Goal: Task Accomplishment & Management: Manage account settings

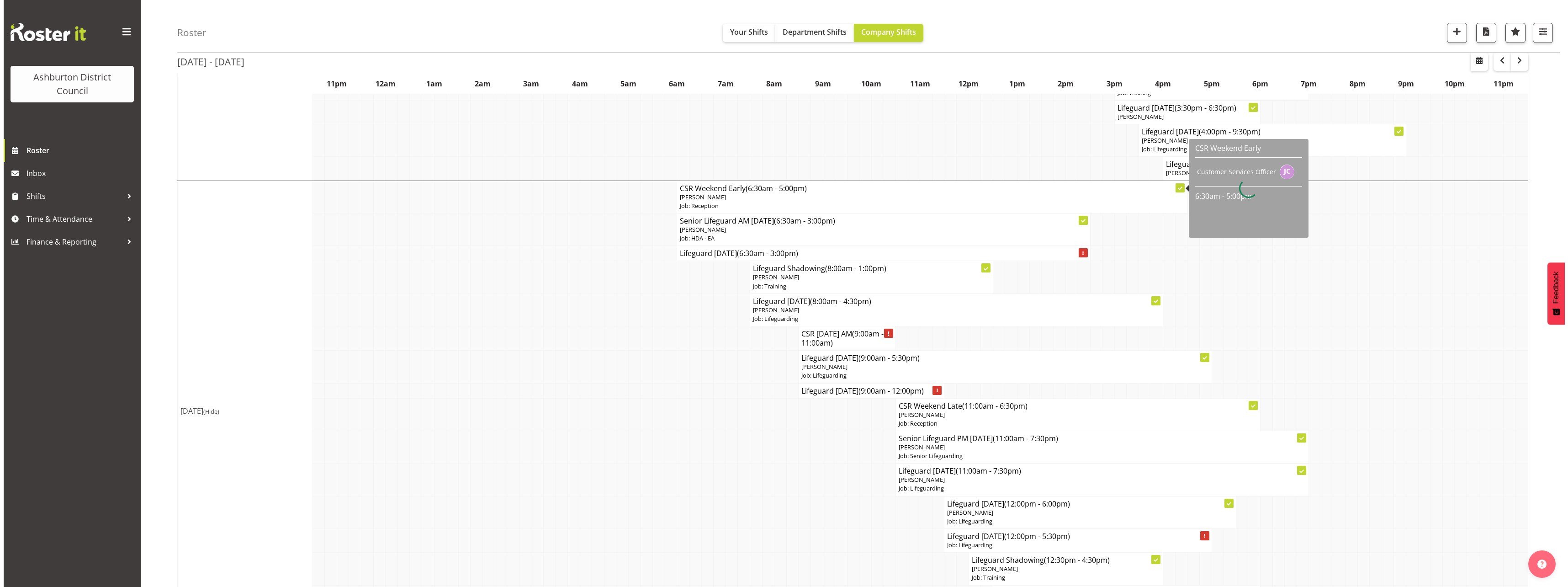
scroll to position [842, 0]
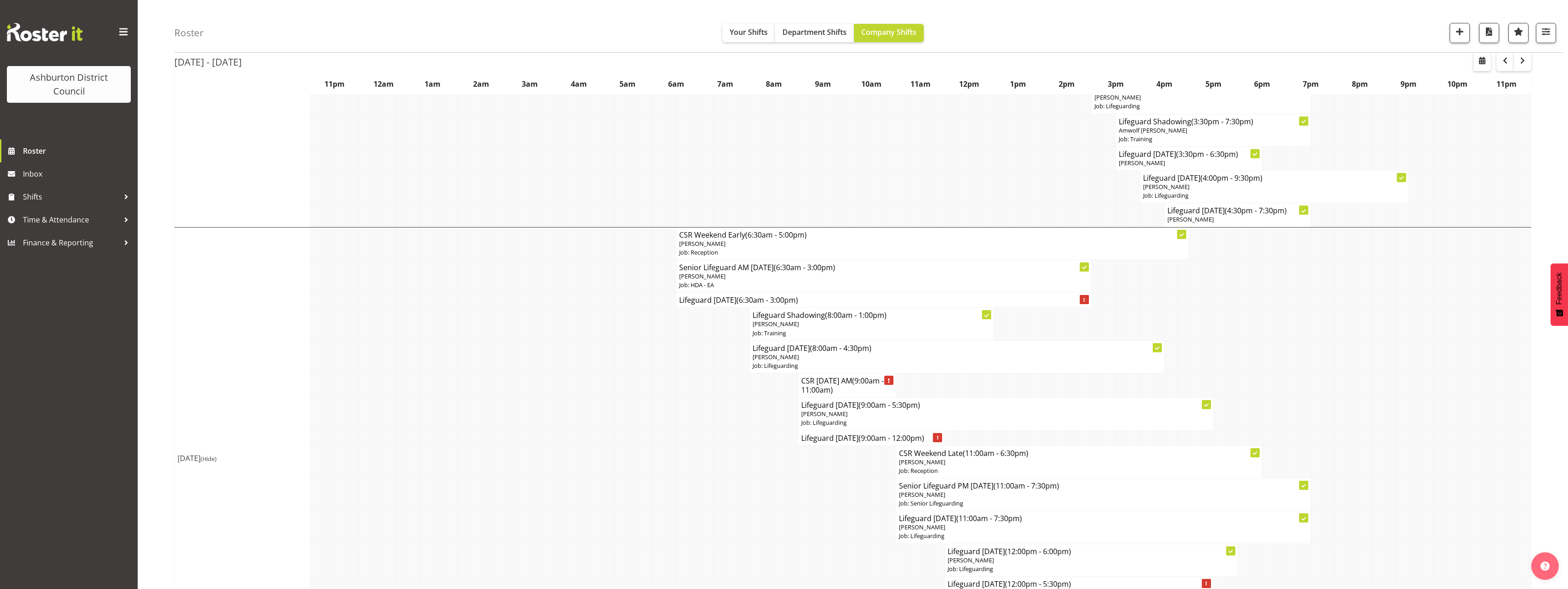
click at [737, 299] on h4 "Lifeguard [DATE] (6:30am - 3:00pm)" at bounding box center [883, 299] width 409 height 9
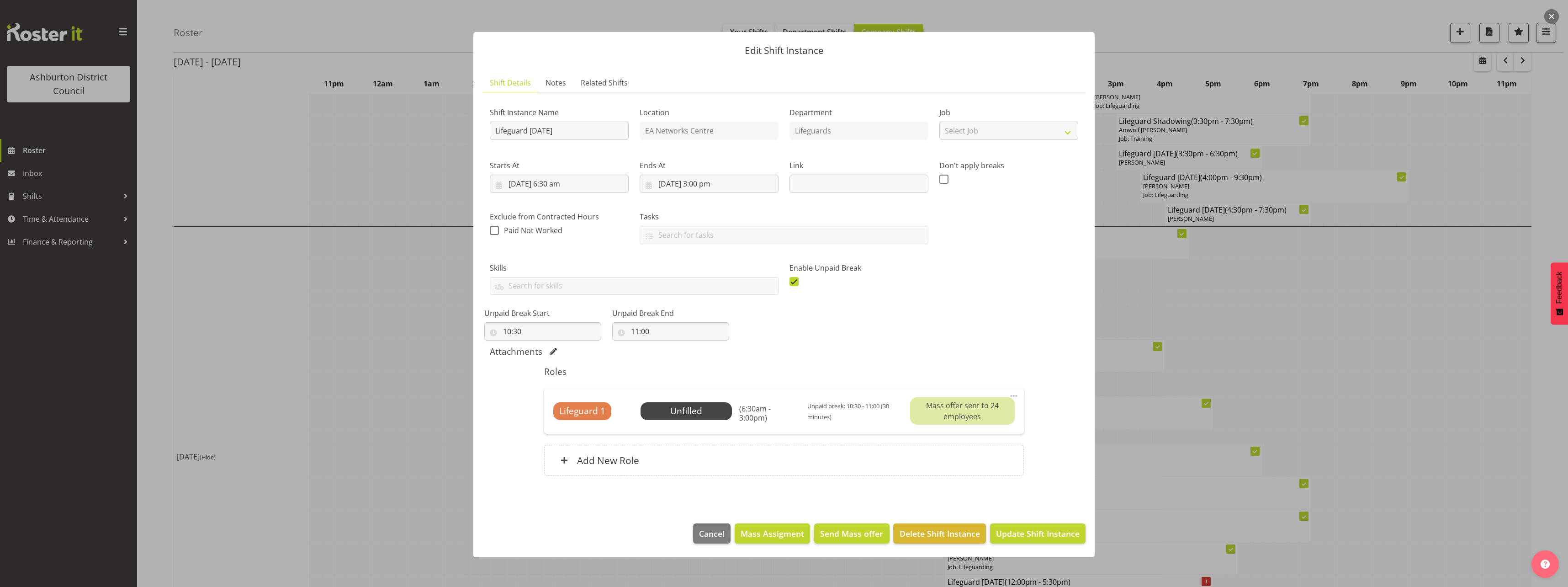
click at [1012, 392] on span at bounding box center [1014, 396] width 11 height 11
click at [991, 415] on link "Edit" at bounding box center [975, 416] width 88 height 16
select select "9"
select select "2025"
select select "15"
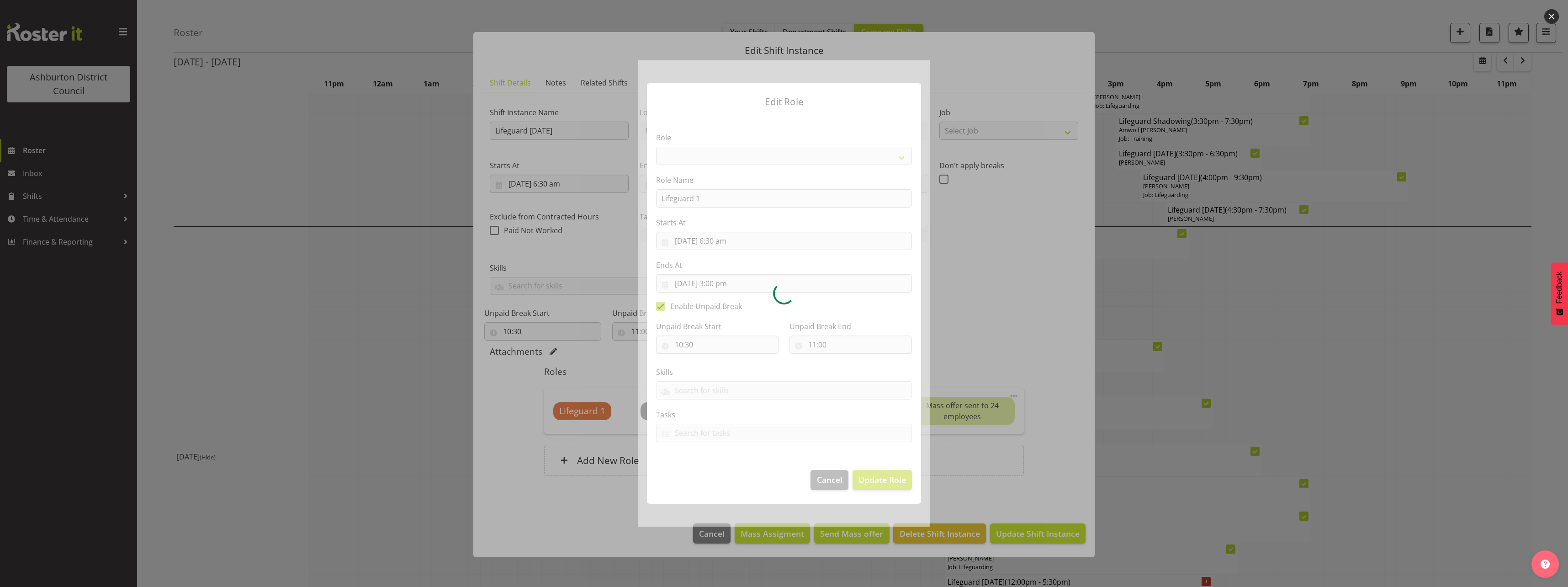
select select "64"
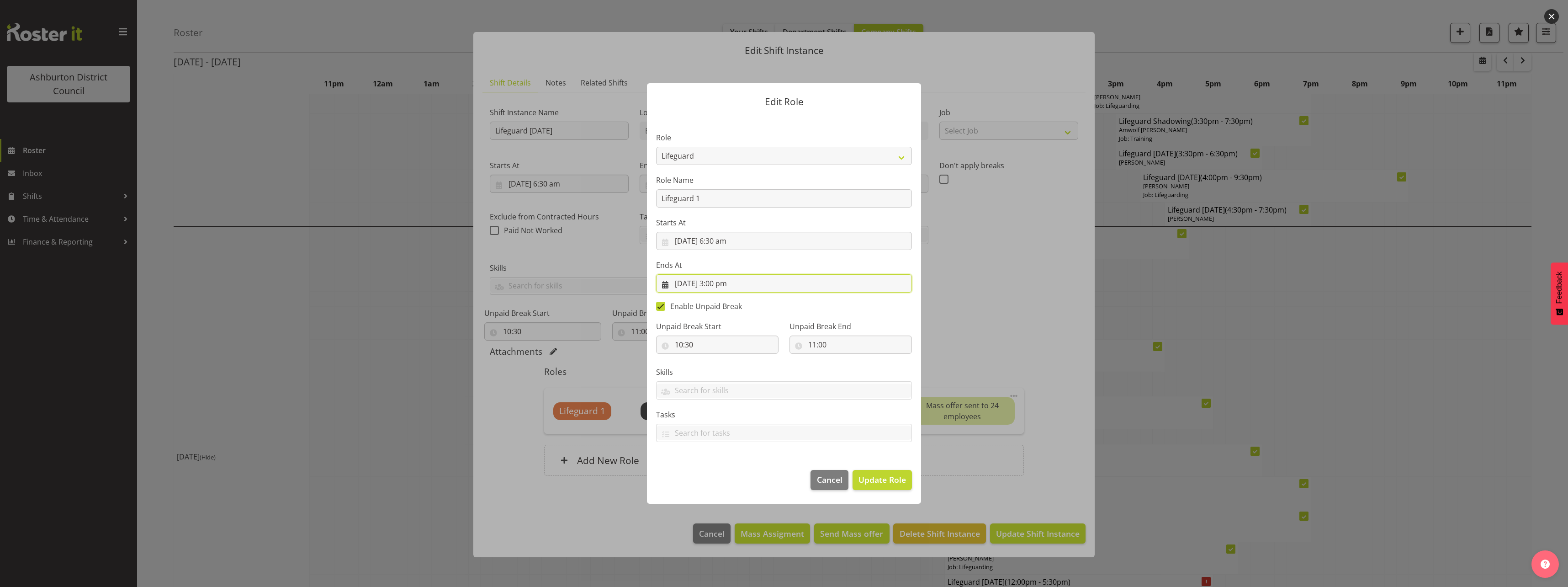
click at [721, 288] on input "[DATE] 3:00 pm" at bounding box center [784, 283] width 256 height 18
click at [728, 479] on select "00 01 02 03 04 05 06 07 08 09 10 11 12 13 14 15 16 17 18 19 20 21 22 23" at bounding box center [729, 477] width 21 height 18
select select "9"
click at [719, 468] on select "00 01 02 03 04 05 06 07 08 09 10 11 12 13 14 15 16 17 18 19 20 21 22 23" at bounding box center [729, 477] width 21 height 18
type input "[DATE] 9:00 am"
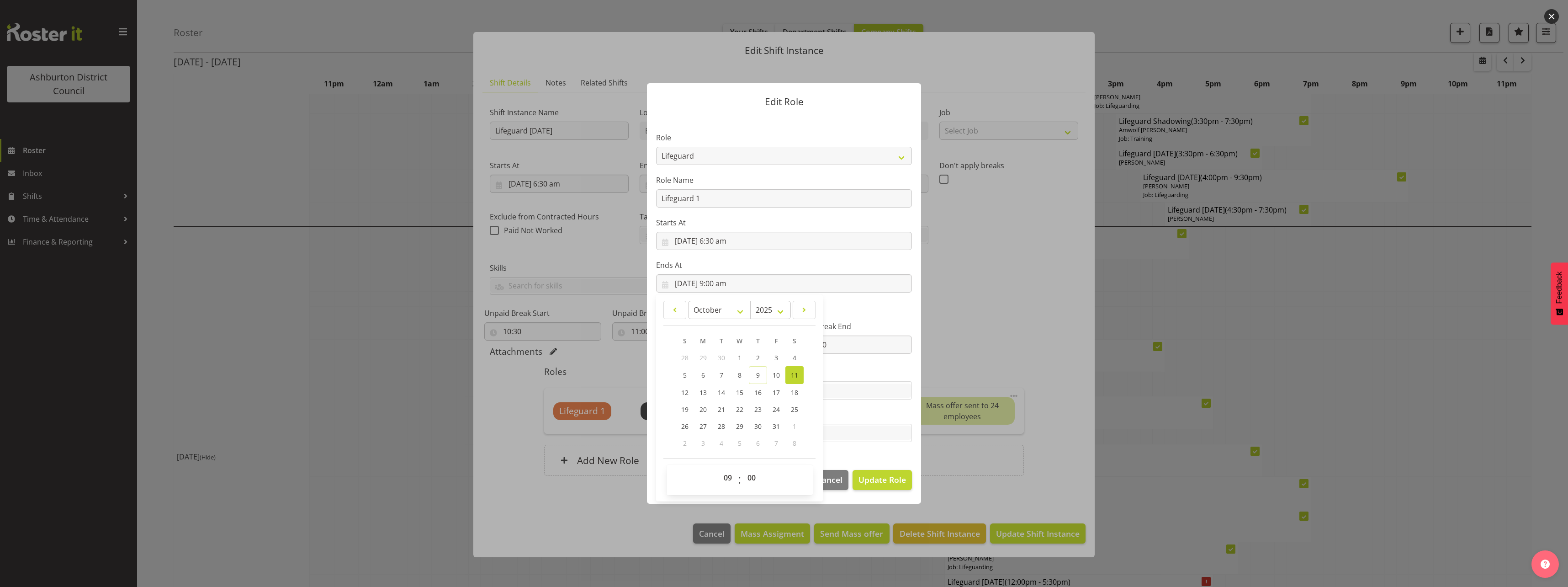
click at [862, 316] on div "Unpaid Break End 11:00 00 01 02 03 04 05 06 07 08 09 10 11 12 13 14 15 16 17 18…" at bounding box center [850, 334] width 133 height 51
click at [662, 308] on span at bounding box center [660, 306] width 9 height 9
click at [662, 308] on input "Enable Unpaid Break" at bounding box center [659, 306] width 6 height 6
checkbox input "false"
click at [886, 483] on span "Update Role" at bounding box center [882, 480] width 47 height 12
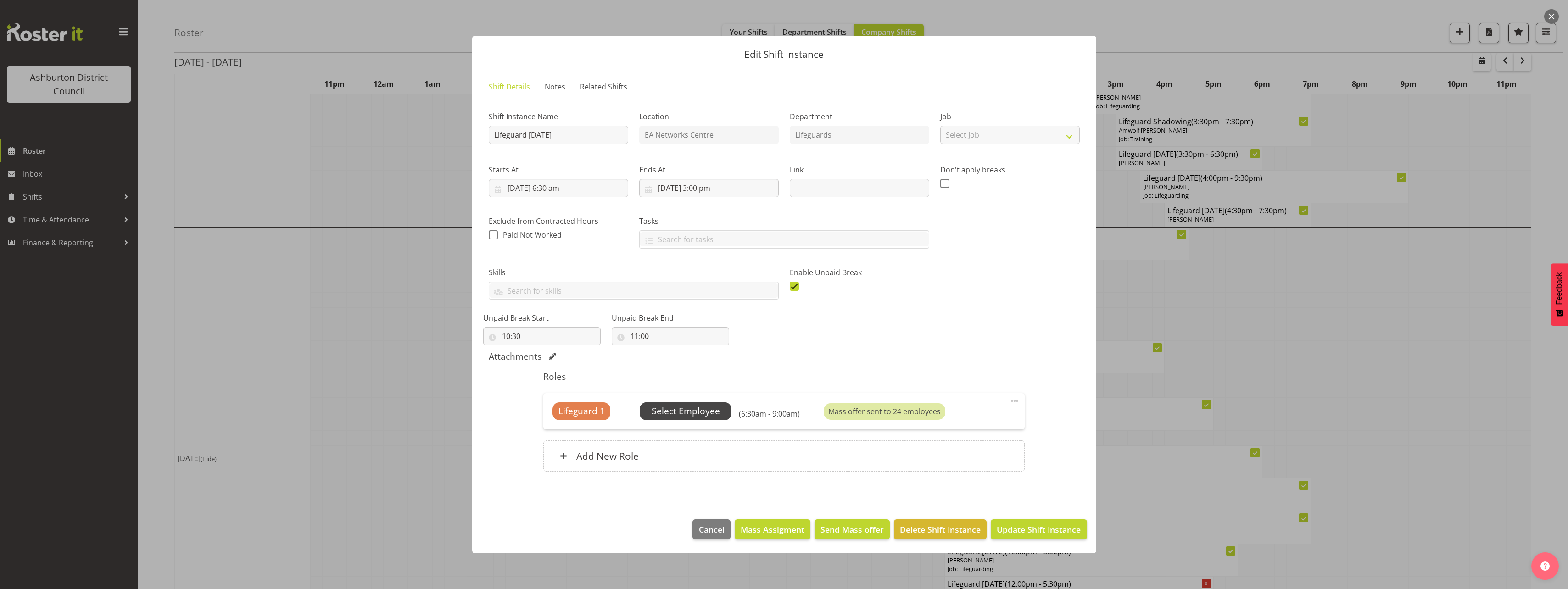
click at [693, 417] on span "Select Employee" at bounding box center [686, 411] width 68 height 13
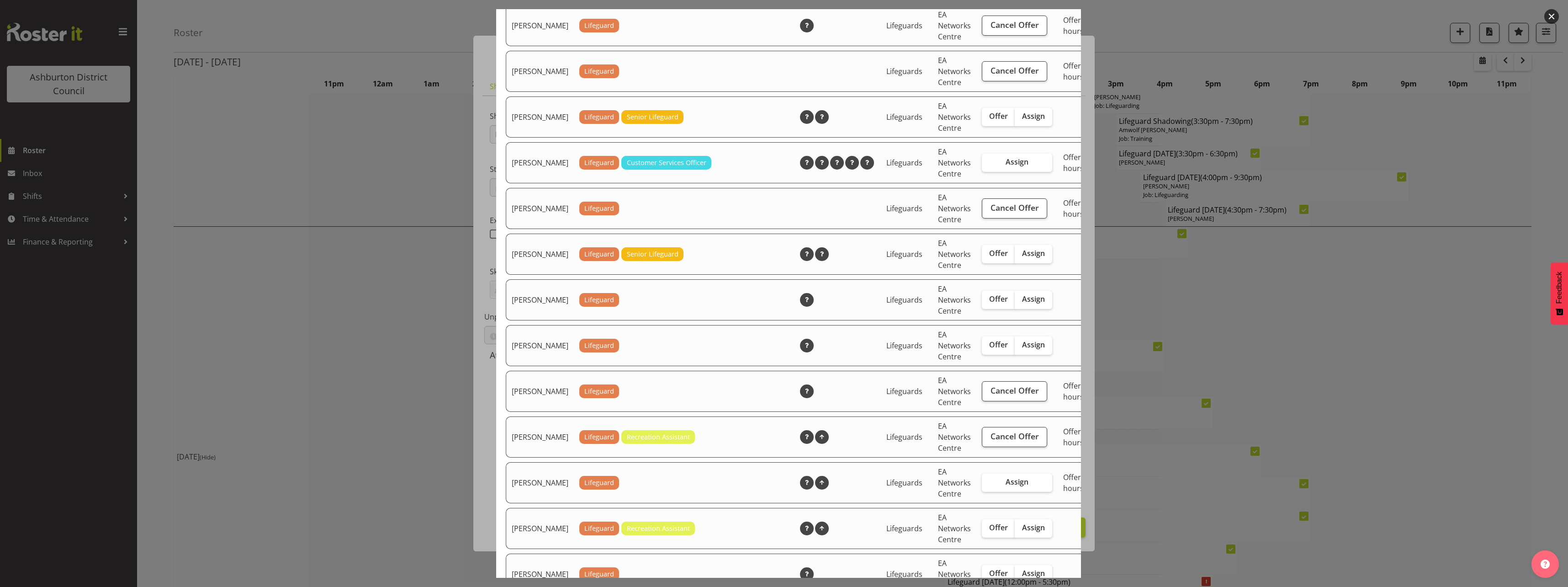
scroll to position [1423, 0]
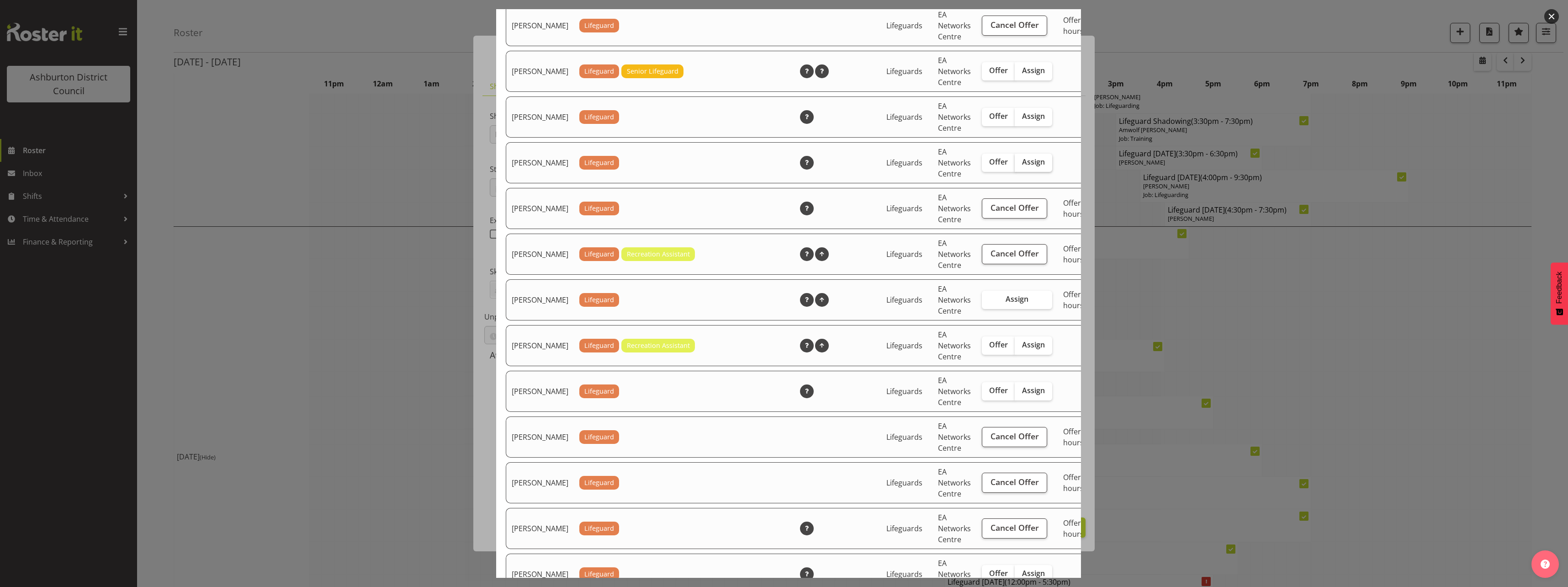
click at [1022, 166] on span "Assign" at bounding box center [1034, 161] width 23 height 9
click at [1015, 165] on input "Assign" at bounding box center [1018, 162] width 6 height 6
checkbox input "true"
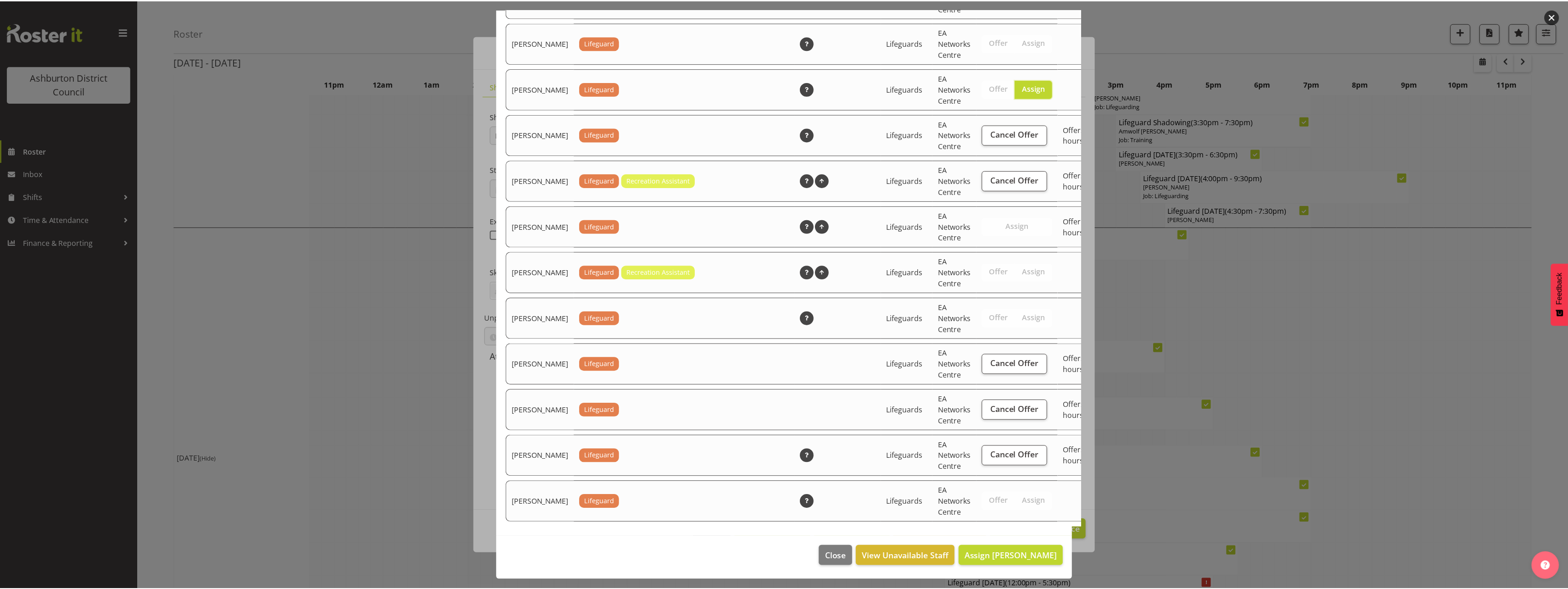
scroll to position [1816, 0]
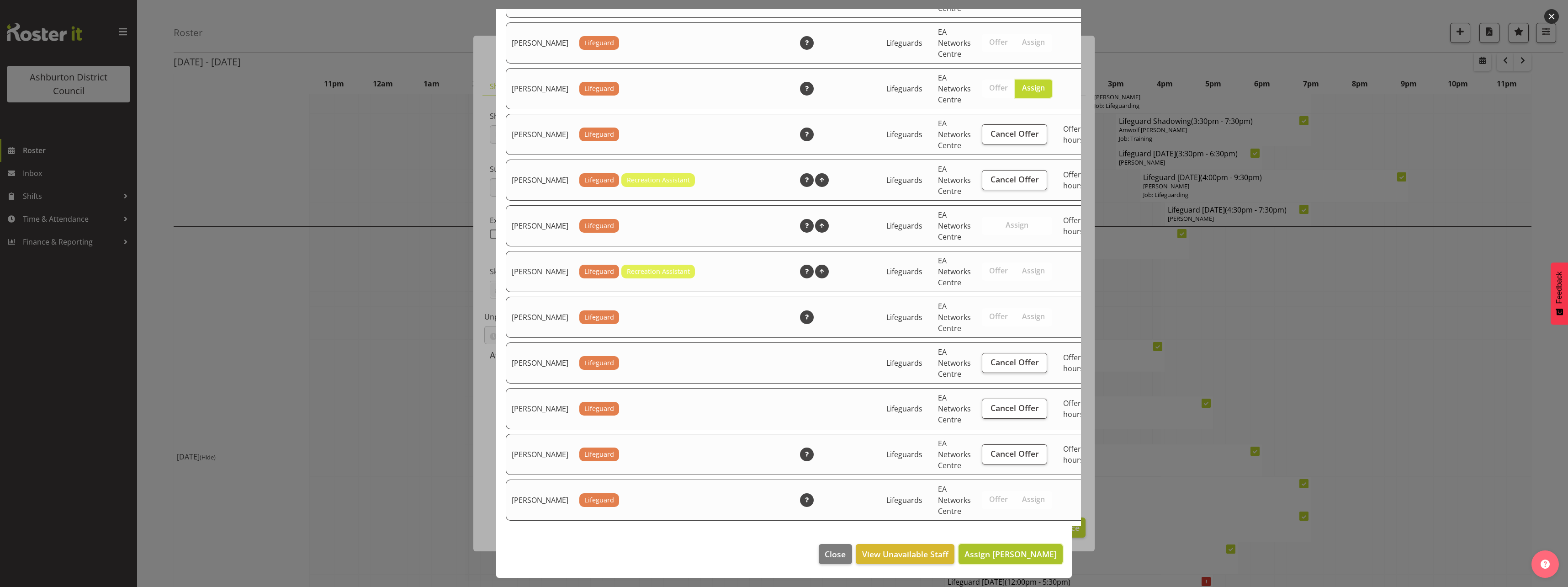
click at [1020, 549] on span "Assign [PERSON_NAME]" at bounding box center [1010, 554] width 93 height 11
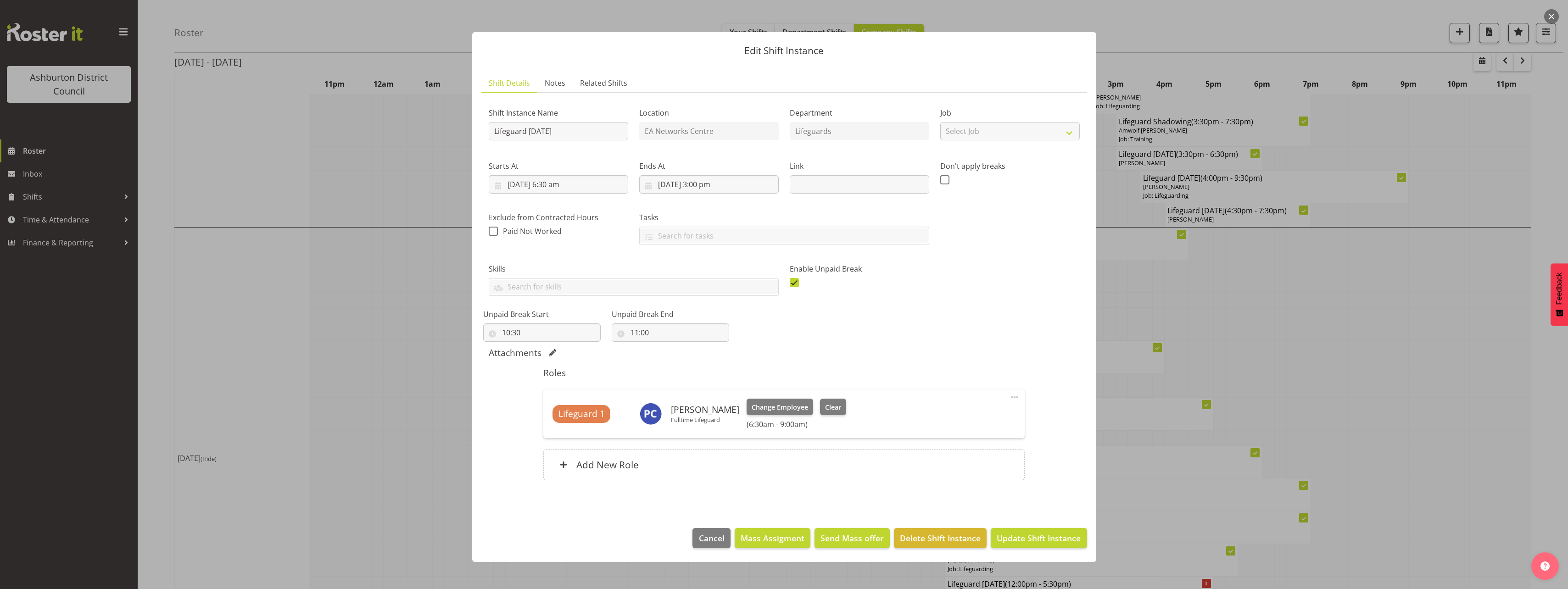
click at [796, 282] on span at bounding box center [794, 282] width 9 height 9
click at [796, 282] on input "checkbox" at bounding box center [793, 282] width 6 height 6
checkbox input "false"
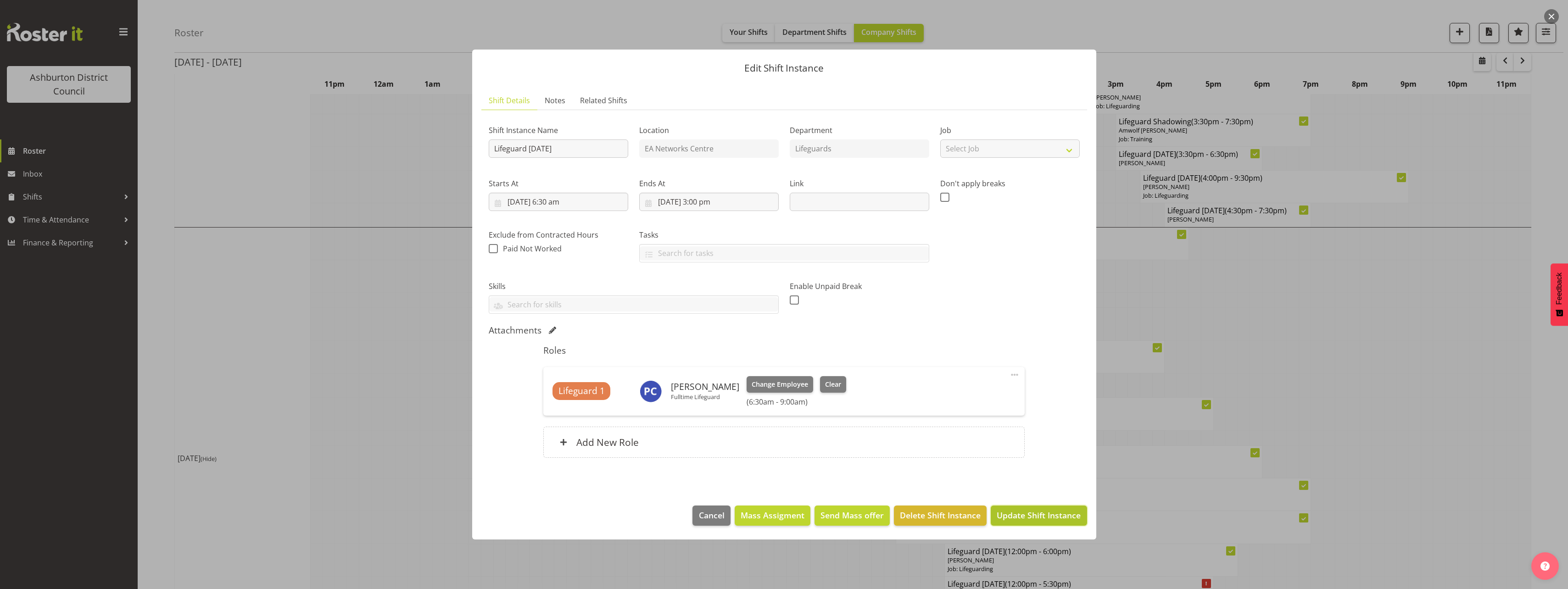
click at [1055, 520] on span "Update Shift Instance" at bounding box center [1038, 515] width 84 height 12
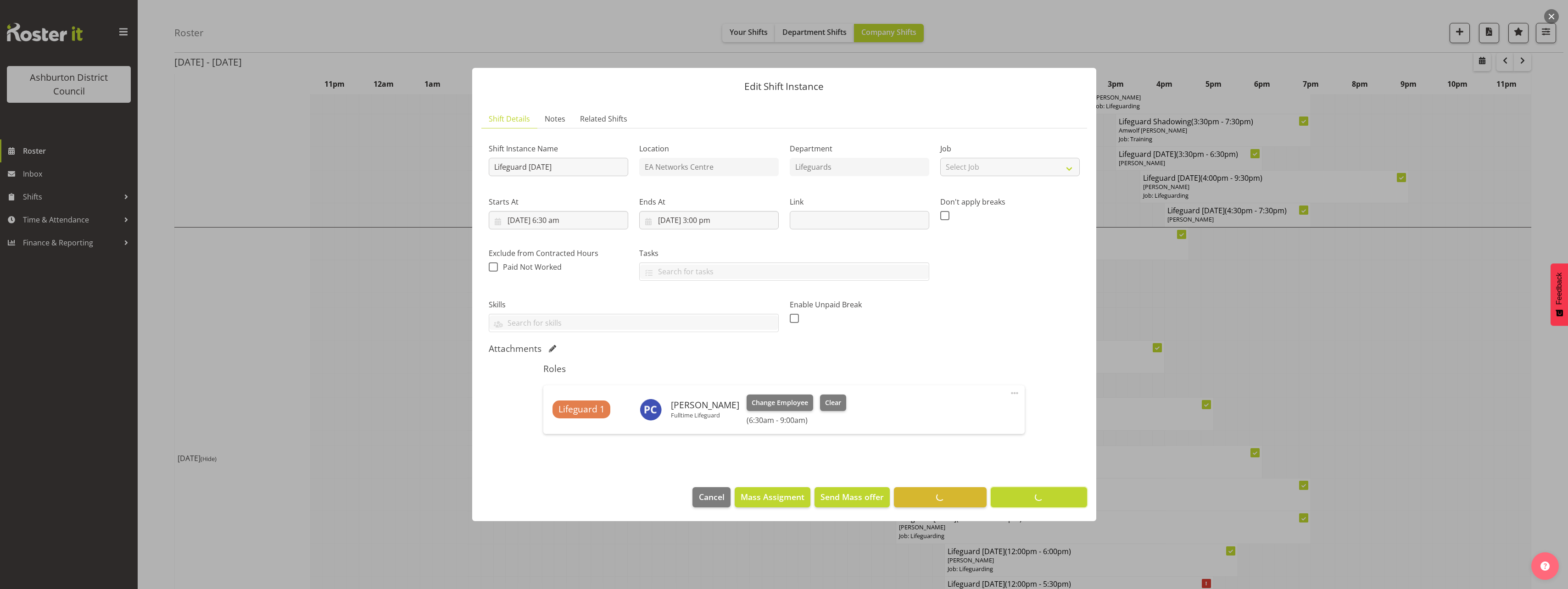
scroll to position [0, 0]
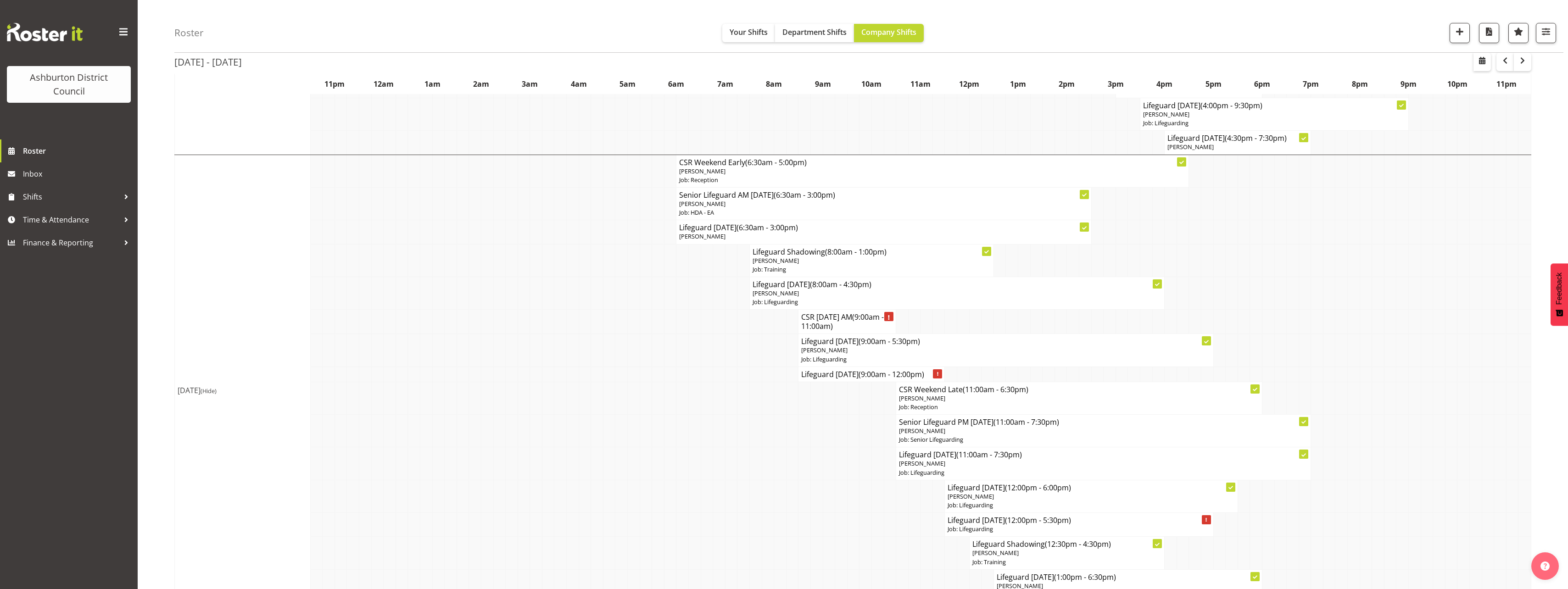
scroll to position [780, 0]
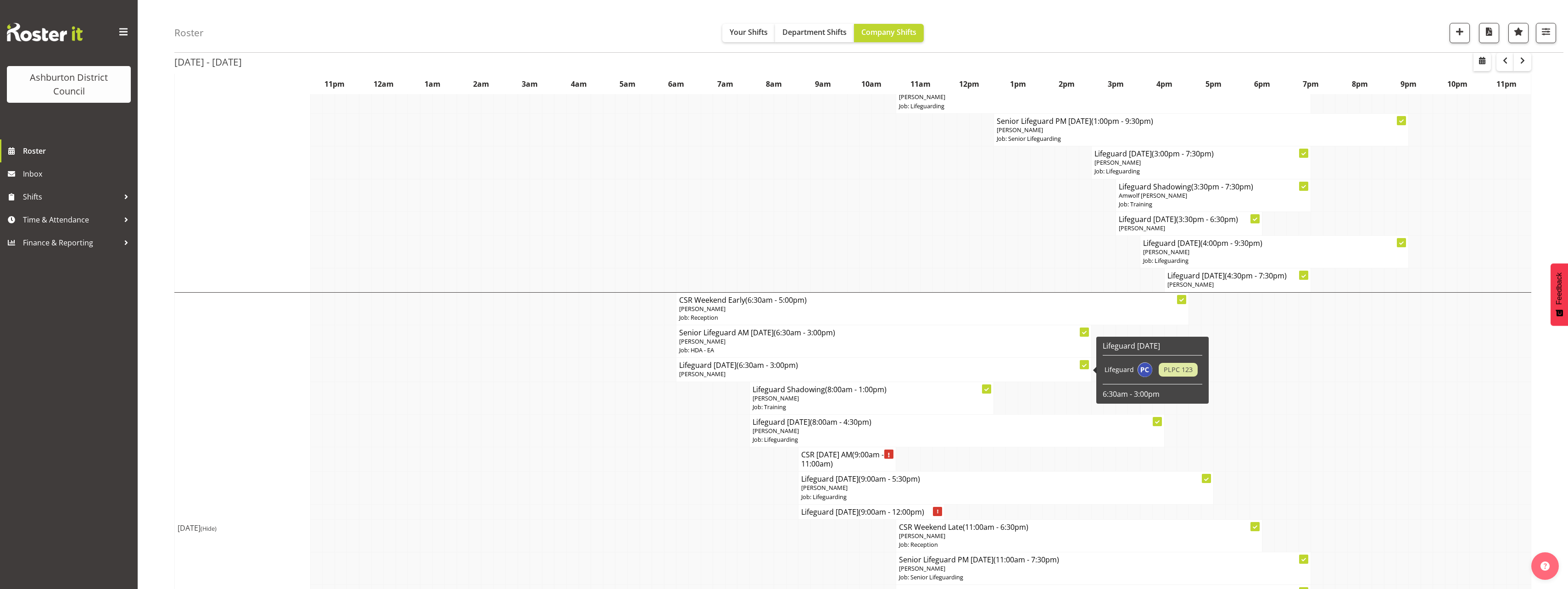
click at [774, 369] on span "(6:30am - 3:00pm)" at bounding box center [767, 365] width 62 height 10
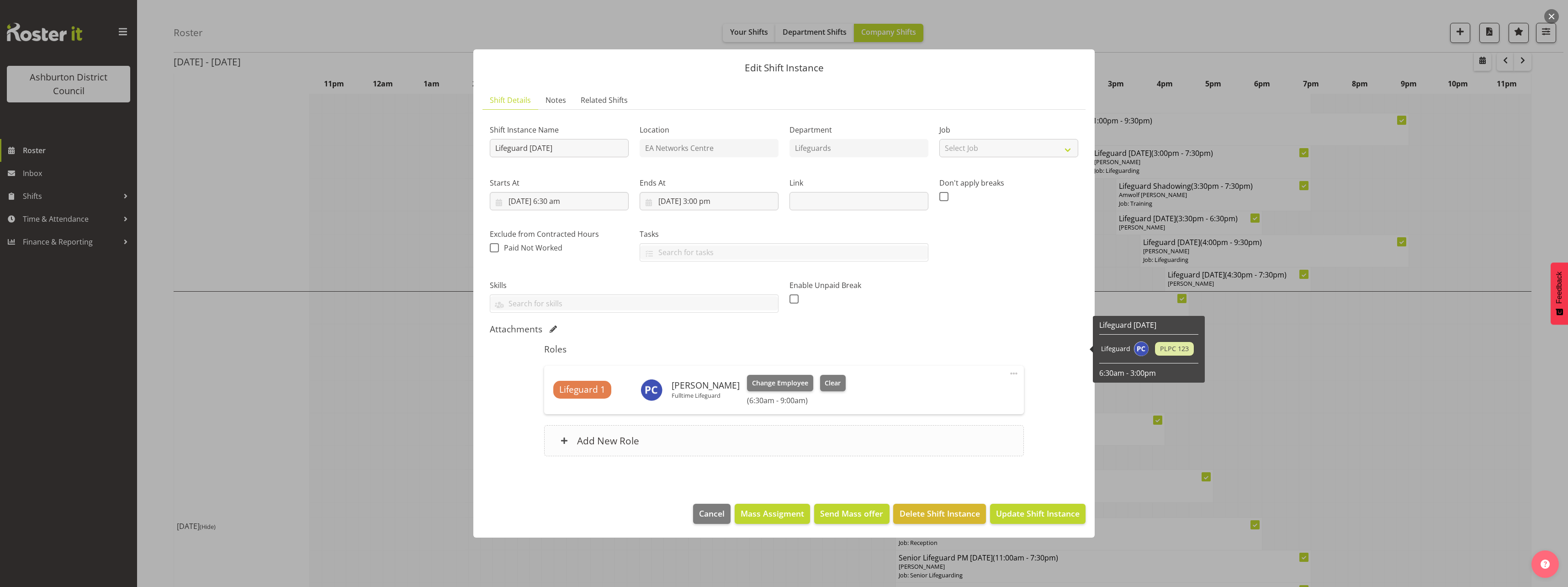
click at [779, 435] on div "Add New Role" at bounding box center [783, 440] width 479 height 31
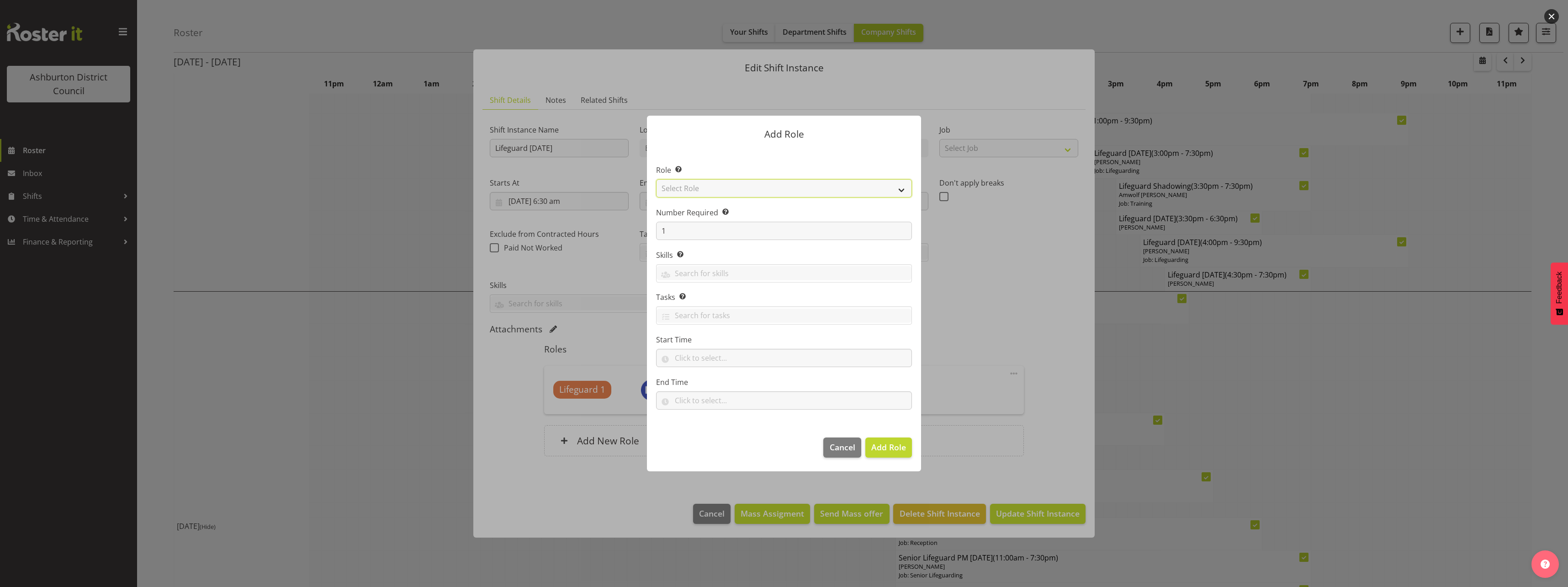
click at [794, 189] on select "Select Role AAGM Deputy Director AAGM Director Archivist Childrens Librarian Co…" at bounding box center [784, 188] width 256 height 18
select select "64"
click at [656, 179] on select "Select Role AAGM Deputy Director AAGM Director Archivist Childrens Librarian Co…" at bounding box center [784, 188] width 256 height 18
click at [724, 365] on input "text" at bounding box center [784, 358] width 256 height 18
click at [716, 382] on select "00 00 01 02 03 04 05 06 07 08 09 10 11 12 13 14 15 16 17 18 19 20 21 22 23" at bounding box center [718, 382] width 21 height 18
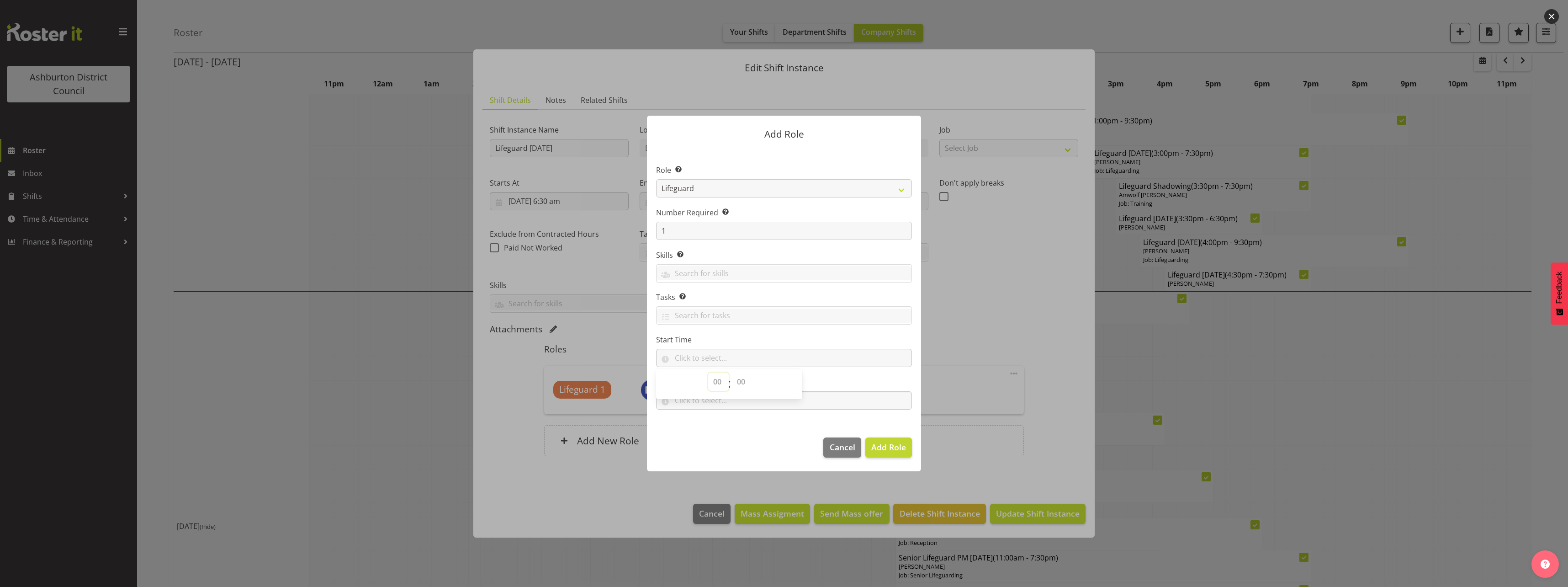
select select "9"
click at [708, 373] on select "00 00 01 02 03 04 05 06 07 08 09 10 11 12 13 14 15 16 17 18 19 20 21 22 23" at bounding box center [718, 382] width 21 height 18
click at [743, 388] on select "00 00 01 02 03 04 05 06 07 08 09 10 11 12 13 14 15 16 17 18 19 20 21 22 23 24 2…" at bounding box center [742, 382] width 21 height 18
select select "0"
click at [732, 373] on select "00 00 01 02 03 04 05 06 07 08 09 10 11 12 13 14 15 16 17 18 19 20 21 22 23 24 2…" at bounding box center [742, 382] width 21 height 18
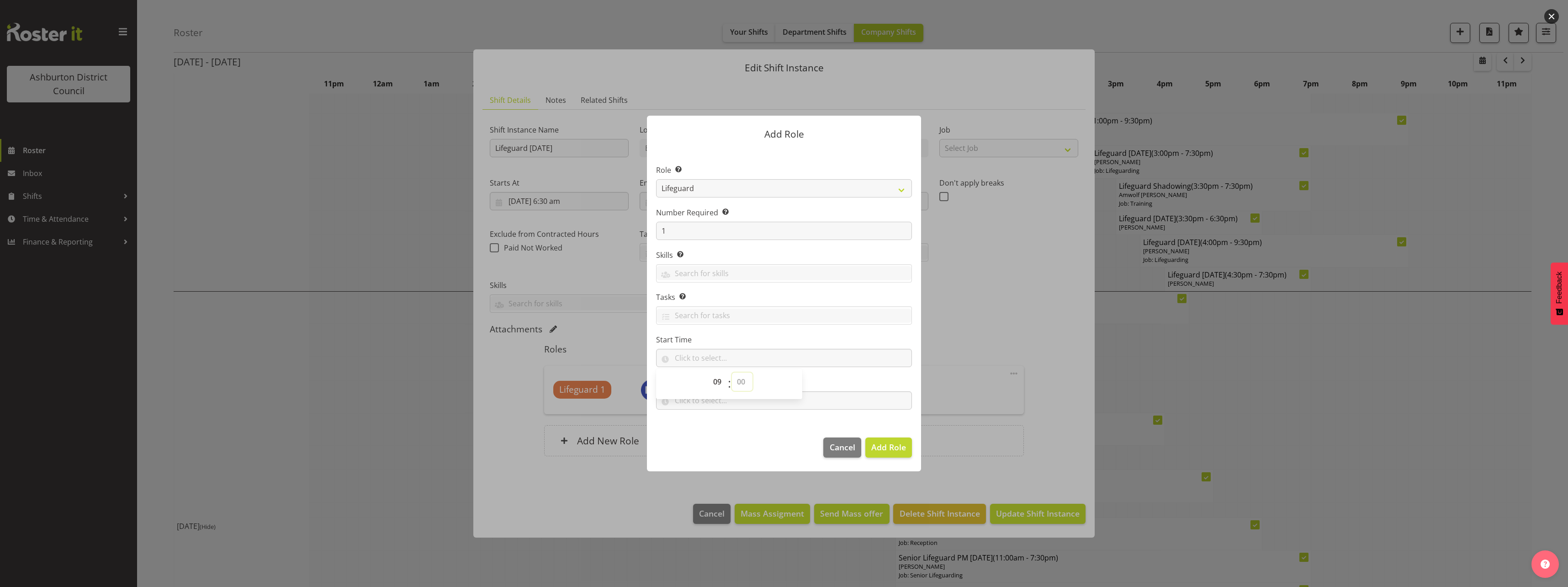
type input "09:00"
click at [739, 439] on footer "Cancel Add Role" at bounding box center [784, 449] width 274 height 43
click at [728, 405] on input "text" at bounding box center [784, 400] width 256 height 18
click at [716, 423] on select "00 00 01 02 03 04 05 06 07 08 09 10 11 12 13 14 15 16 17 18 19 20 21 22 23" at bounding box center [718, 424] width 21 height 18
click at [708, 415] on select "00 00 01 02 03 04 05 06 07 08 09 10 11 12 13 14 15 16 17 18 19 20 21 22 23" at bounding box center [718, 424] width 21 height 18
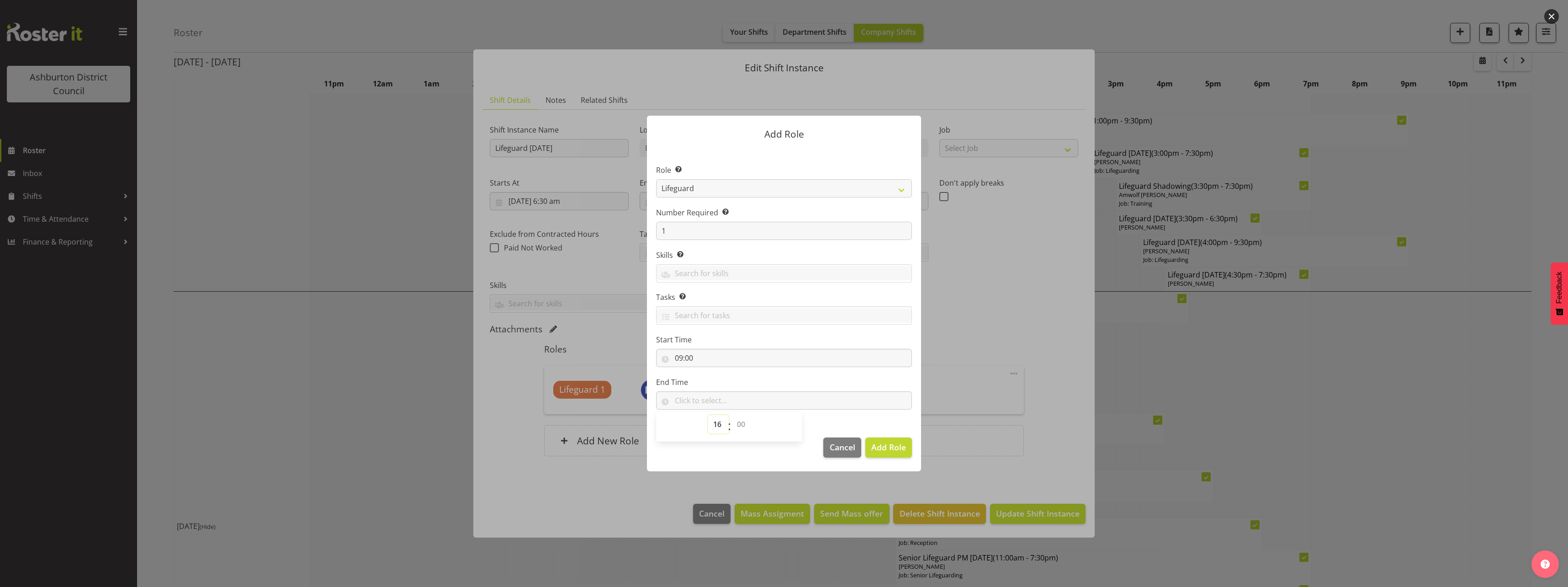
click at [721, 417] on select "00 01 02 03 04 05 06 07 08 09 10 11 12 13 14 15 16 17 18 19 20 21 22 23" at bounding box center [718, 424] width 21 height 18
select select "15"
click at [708, 415] on select "00 01 02 03 04 05 06 07 08 09 10 11 12 13 14 15 16 17 18 19 20 21 22 23" at bounding box center [718, 424] width 21 height 18
drag, startPoint x: 861, startPoint y: 419, endPoint x: 871, endPoint y: 430, distance: 14.9
click at [861, 420] on section "Role Select the role you wish to add to the shift. AAGM Deputy Director AAGM Di…" at bounding box center [784, 287] width 274 height 279
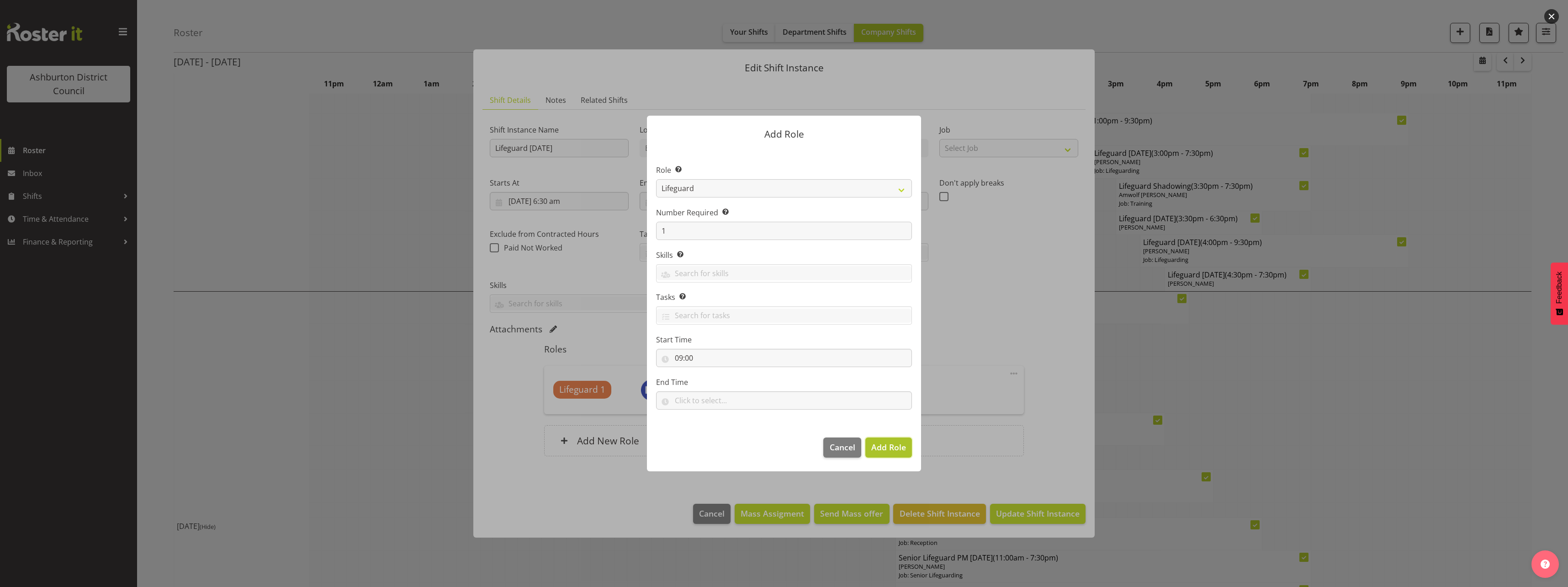
click at [883, 438] on button "Add Role" at bounding box center [889, 447] width 47 height 20
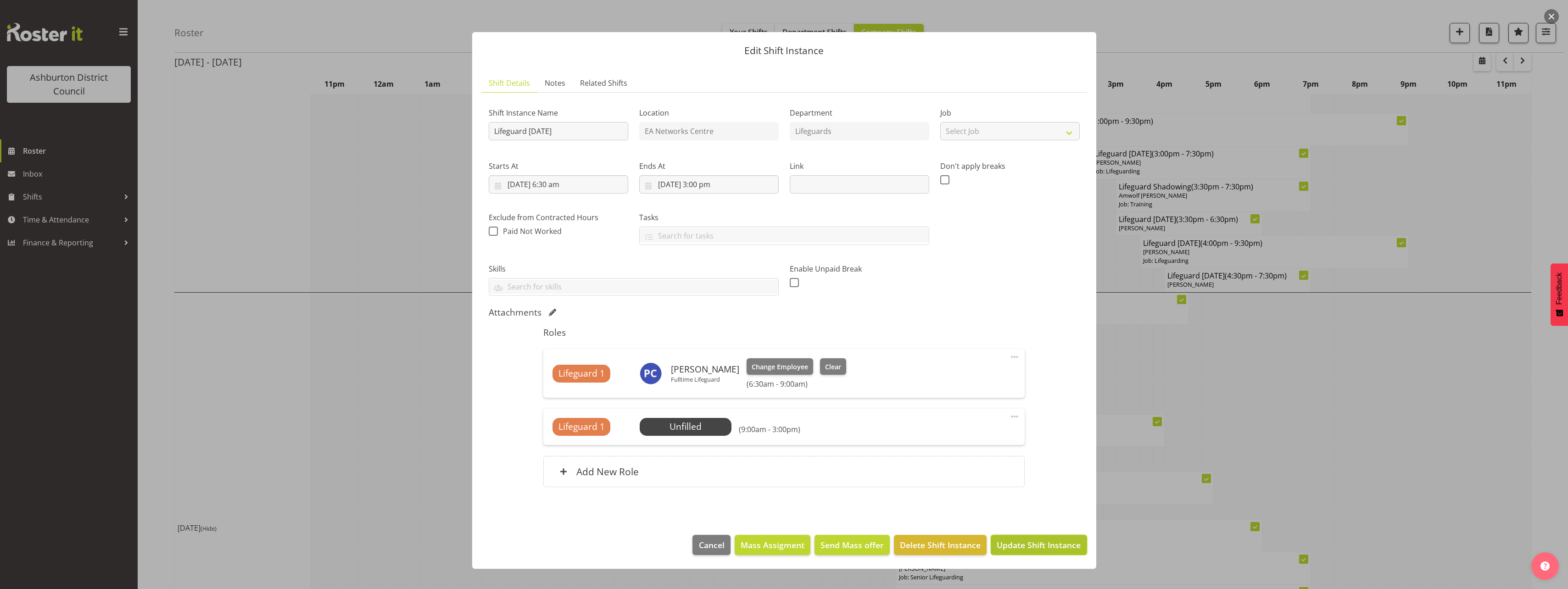
click at [1057, 541] on span "Update Shift Instance" at bounding box center [1038, 545] width 84 height 12
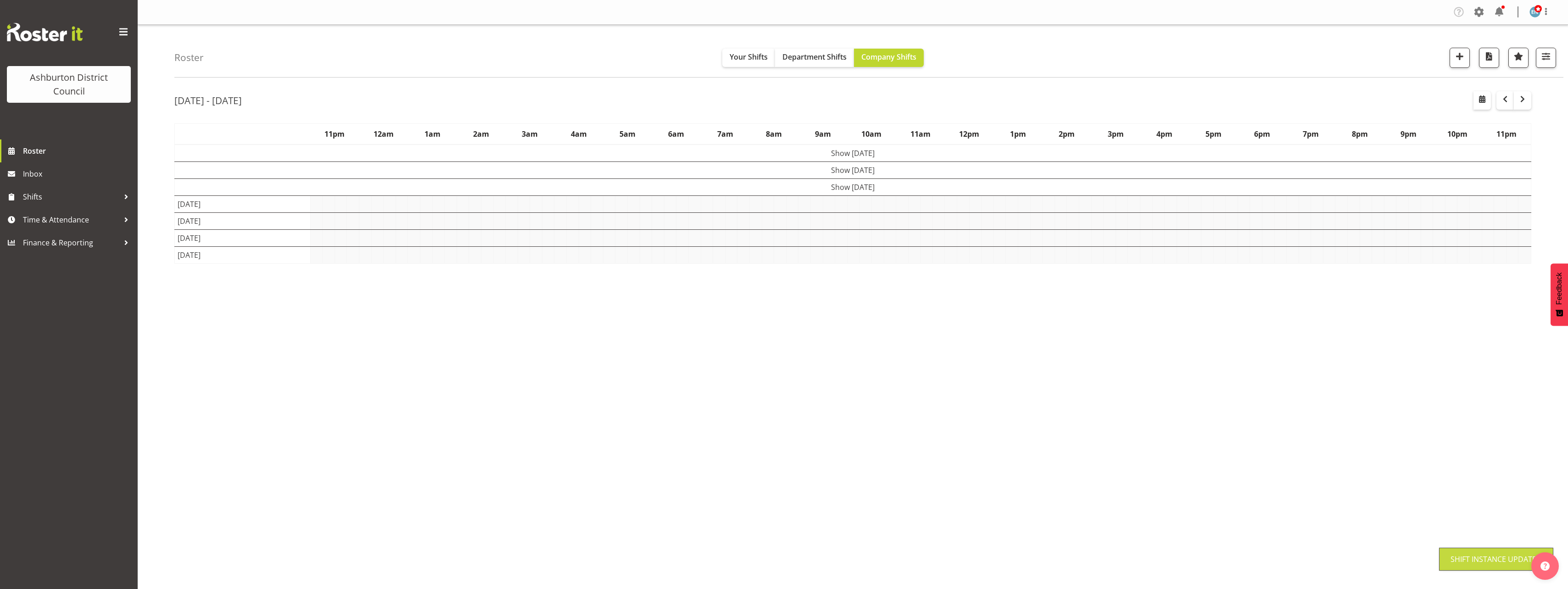
scroll to position [0, 0]
click at [146, 291] on div "Roster Your Shifts Department Shifts Company Shifts 1 Locations [GEOGRAPHIC_DAT…" at bounding box center [853, 238] width 1430 height 426
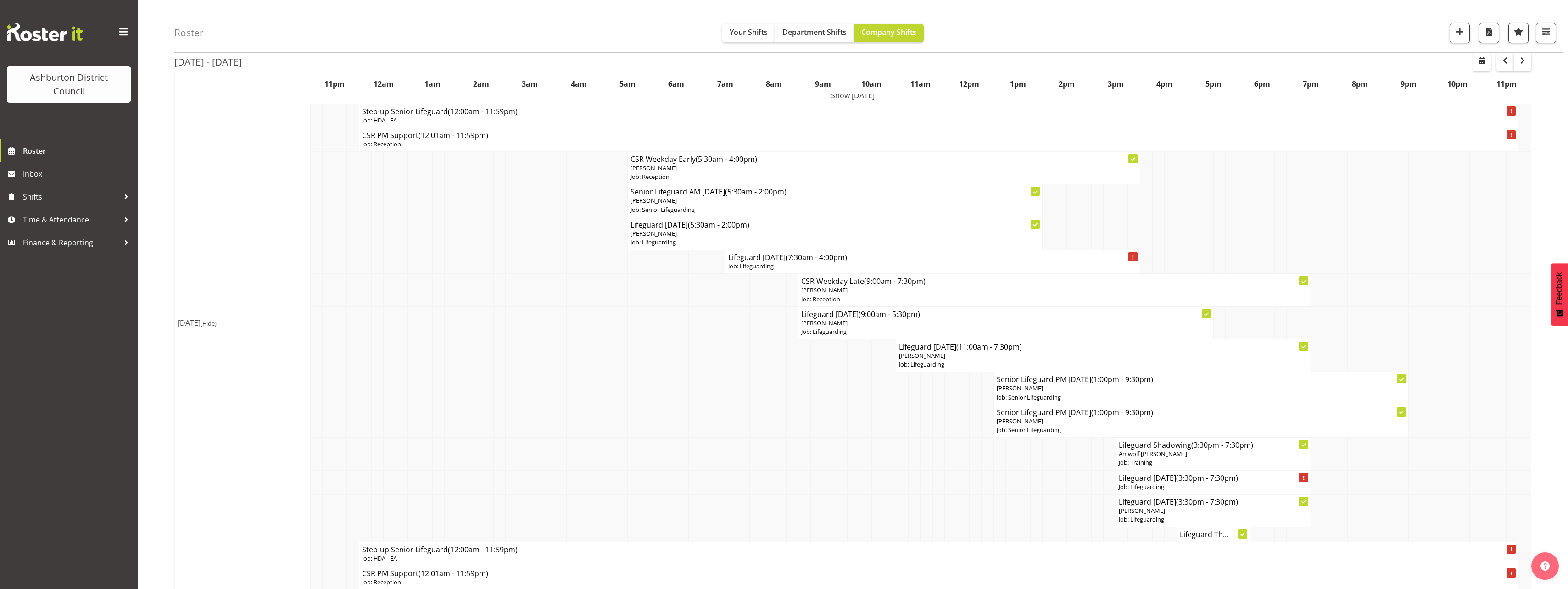
scroll to position [137, 0]
